Goal: Connect with others: Connect with other users

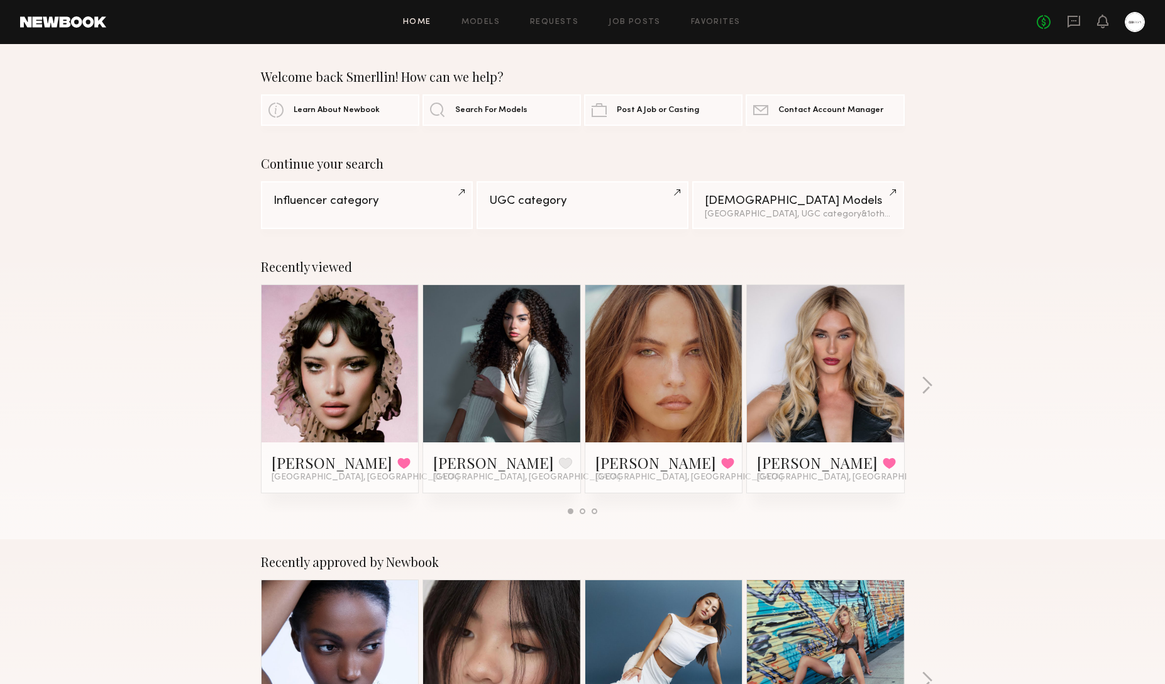
click at [1081, 19] on div "No fees up to $5,000" at bounding box center [1091, 22] width 108 height 20
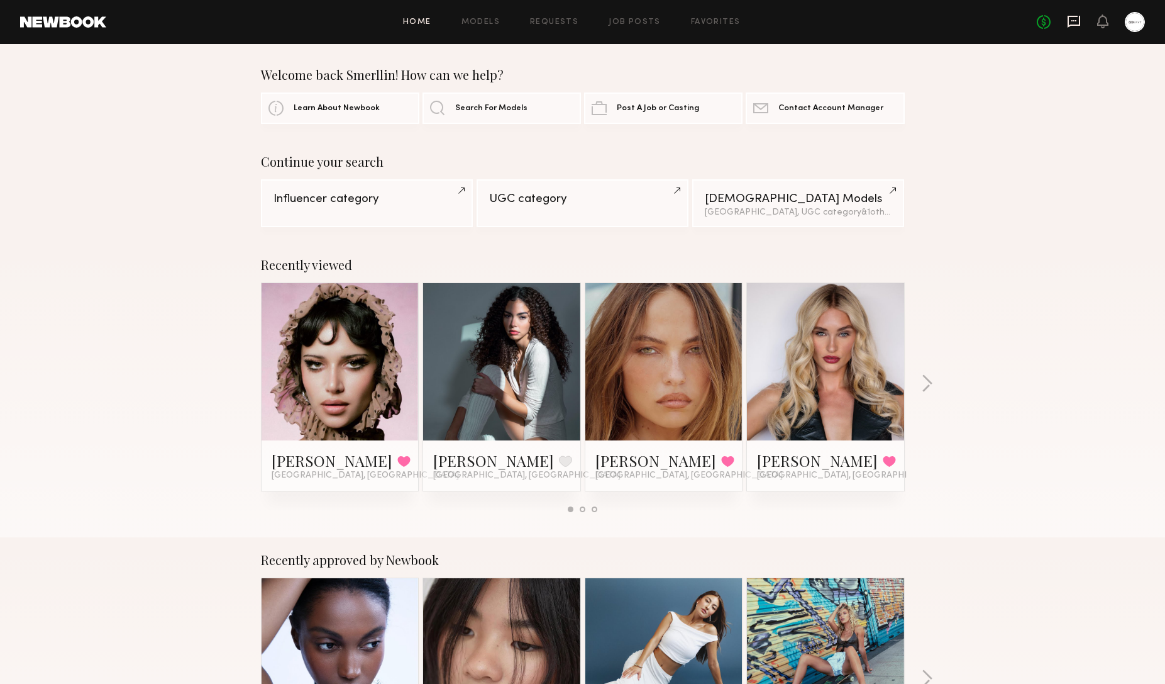
click at [1079, 20] on icon at bounding box center [1074, 21] width 14 height 14
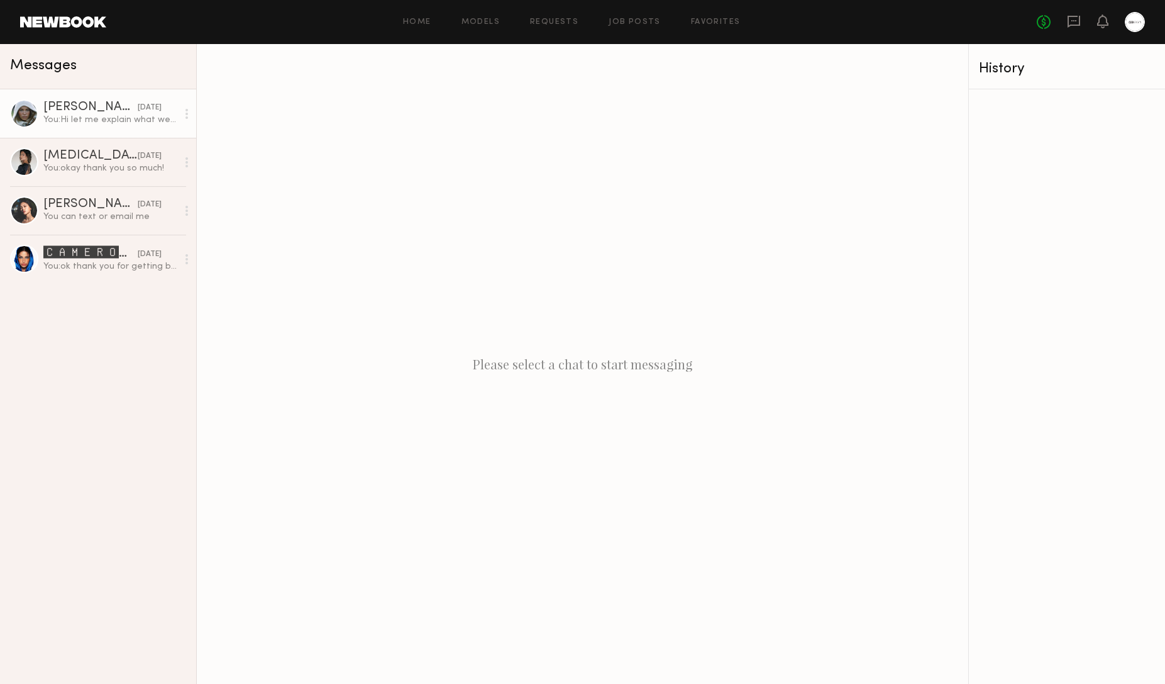
click at [138, 112] on div "yesterday" at bounding box center [150, 108] width 24 height 12
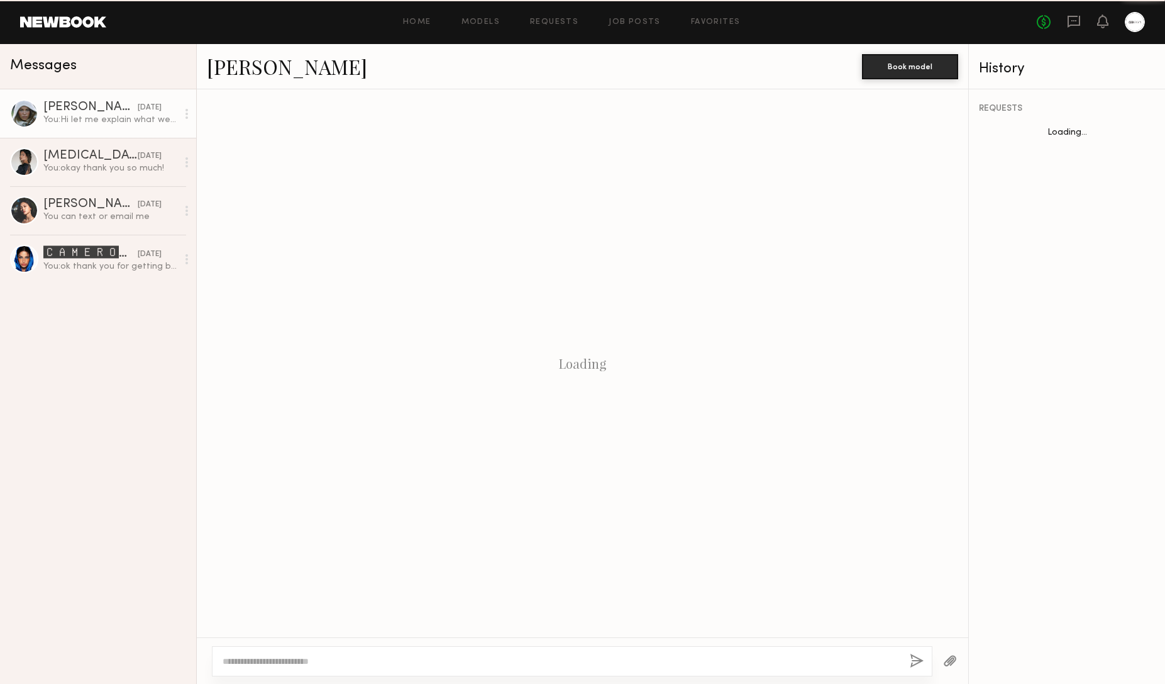
scroll to position [363, 0]
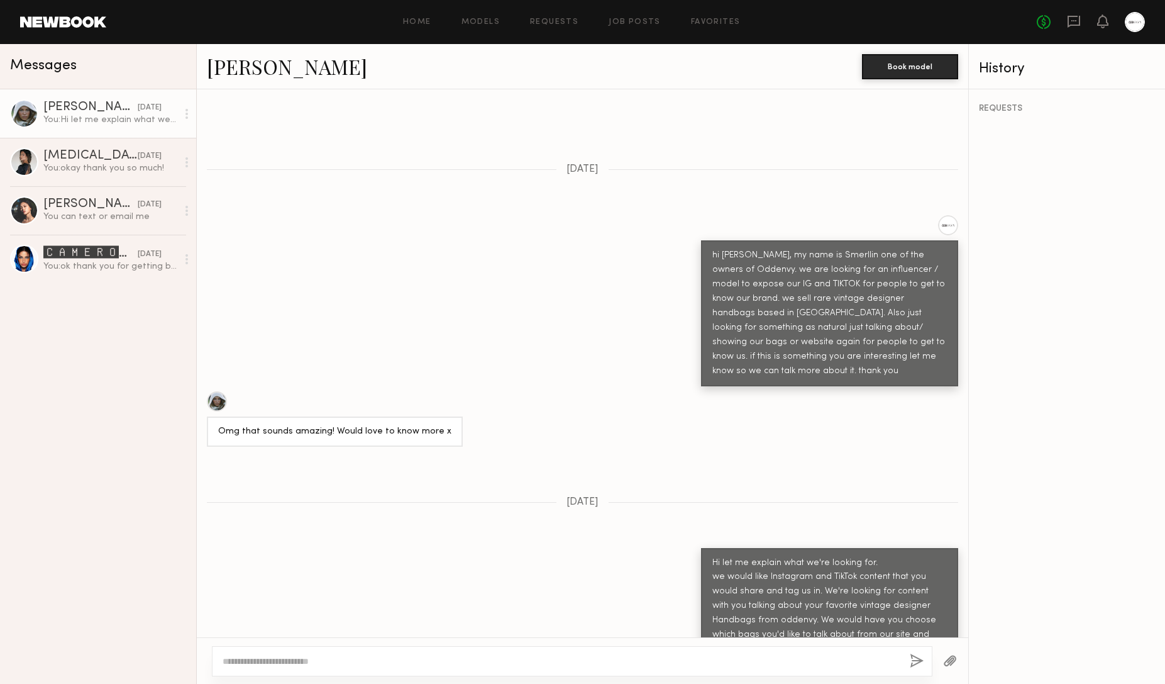
click at [248, 65] on link "Mallory P." at bounding box center [287, 66] width 160 height 27
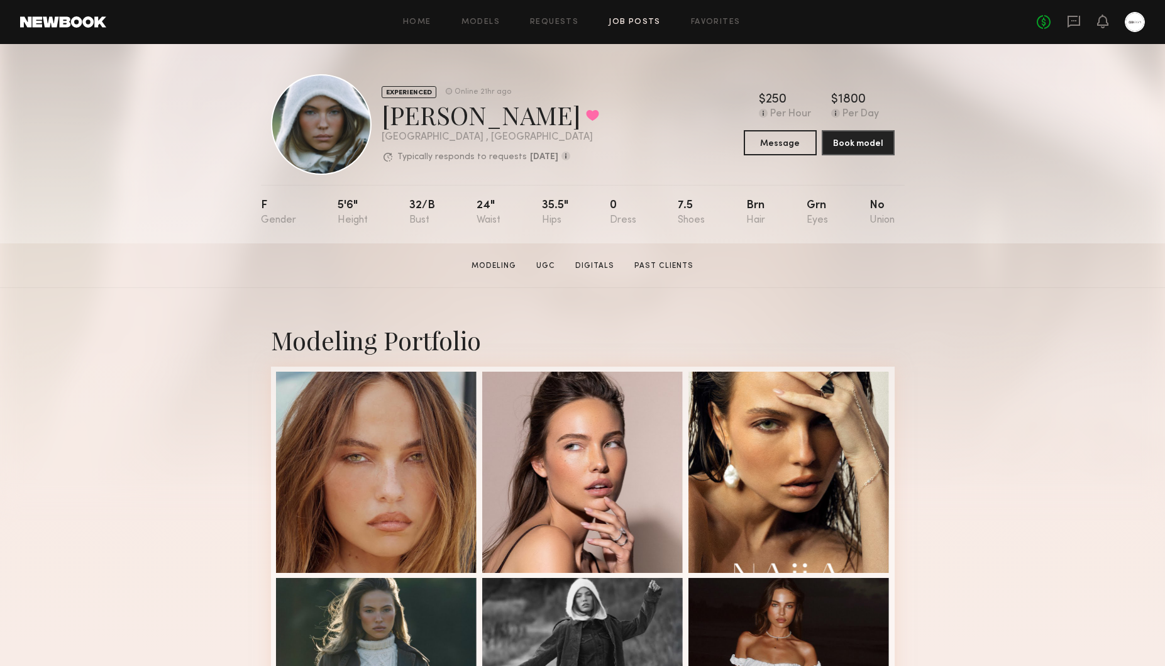
click at [638, 21] on link "Job Posts" at bounding box center [635, 22] width 52 height 8
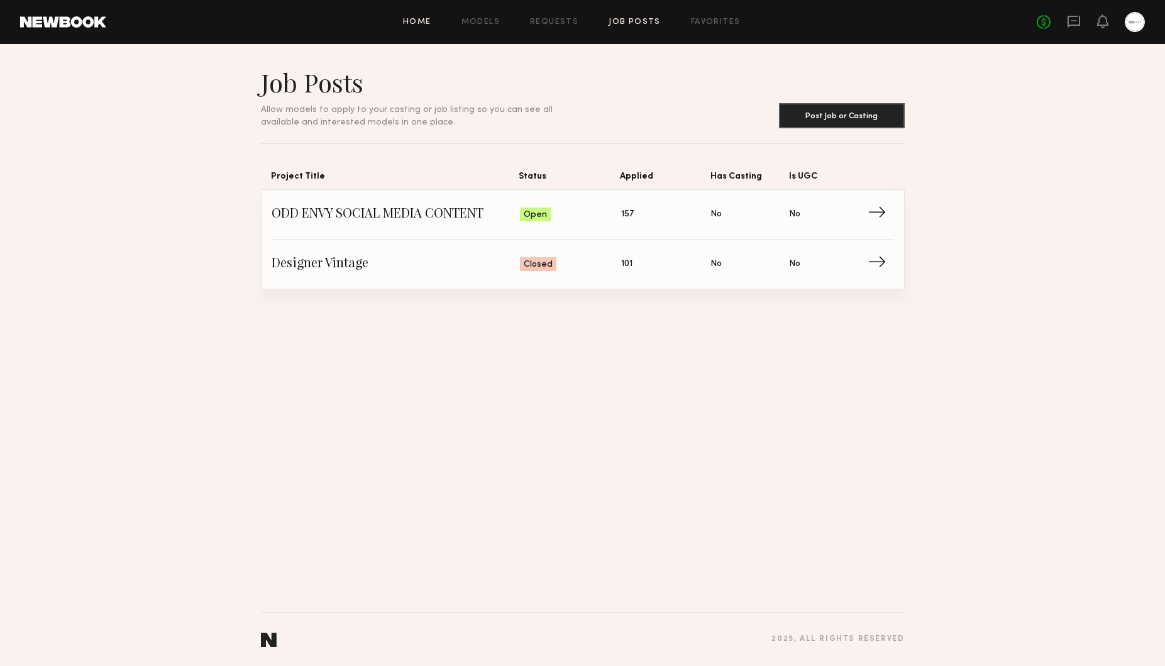
click at [421, 23] on link "Home" at bounding box center [417, 22] width 28 height 8
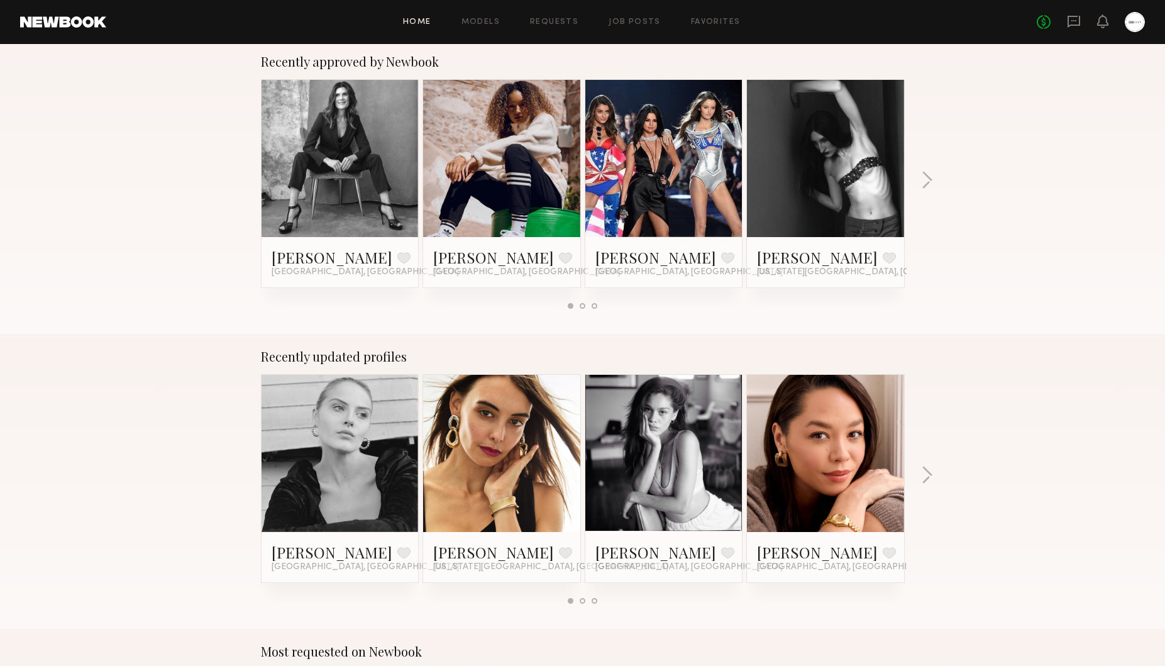
scroll to position [502, 0]
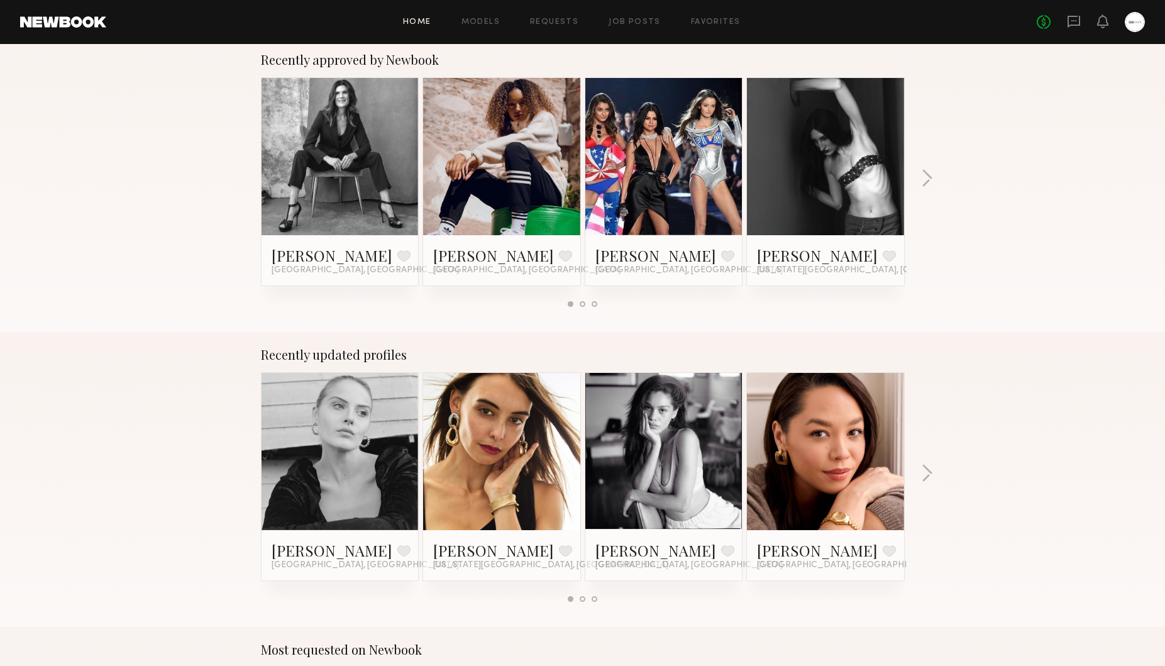
click at [635, 156] on link at bounding box center [664, 156] width 77 height 157
